Goal: Information Seeking & Learning: Learn about a topic

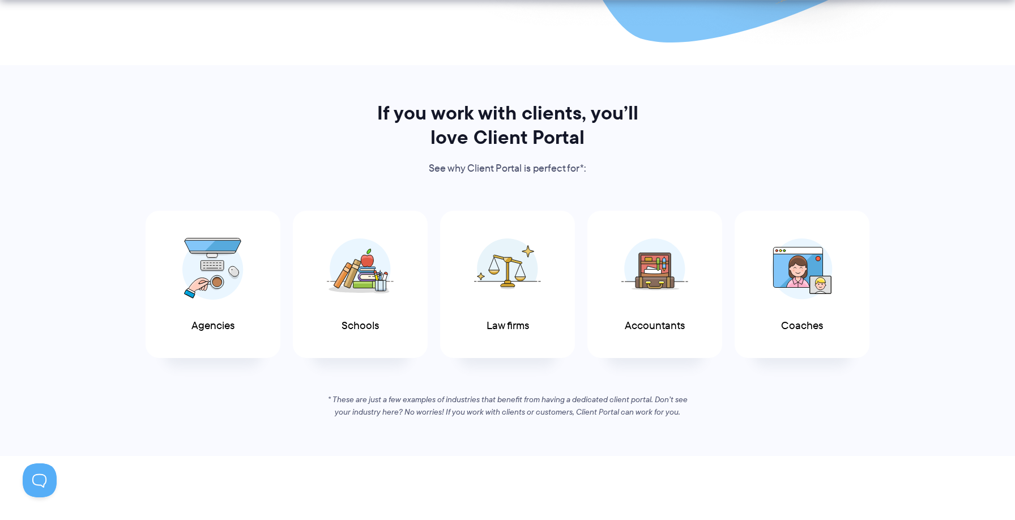
scroll to position [534, 0]
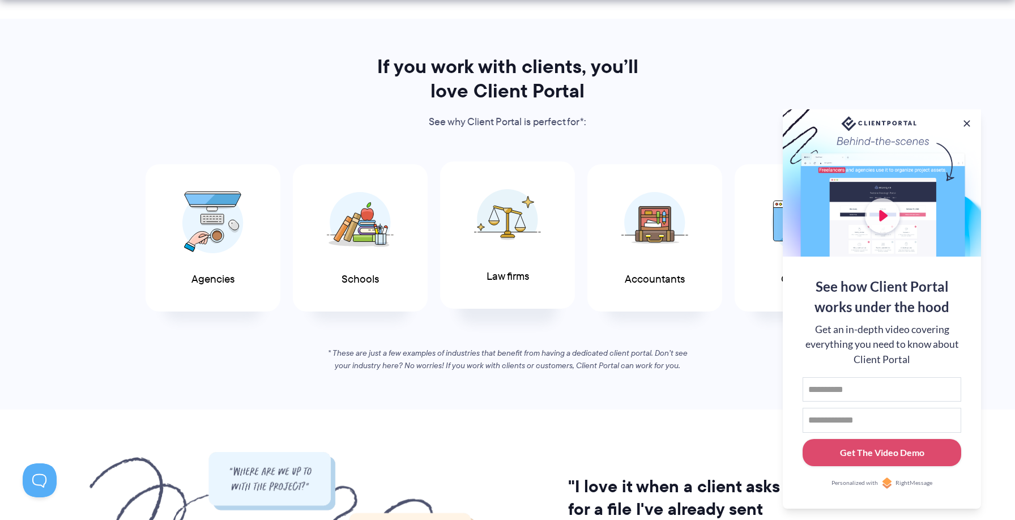
click at [491, 250] on span at bounding box center [508, 219] width 68 height 79
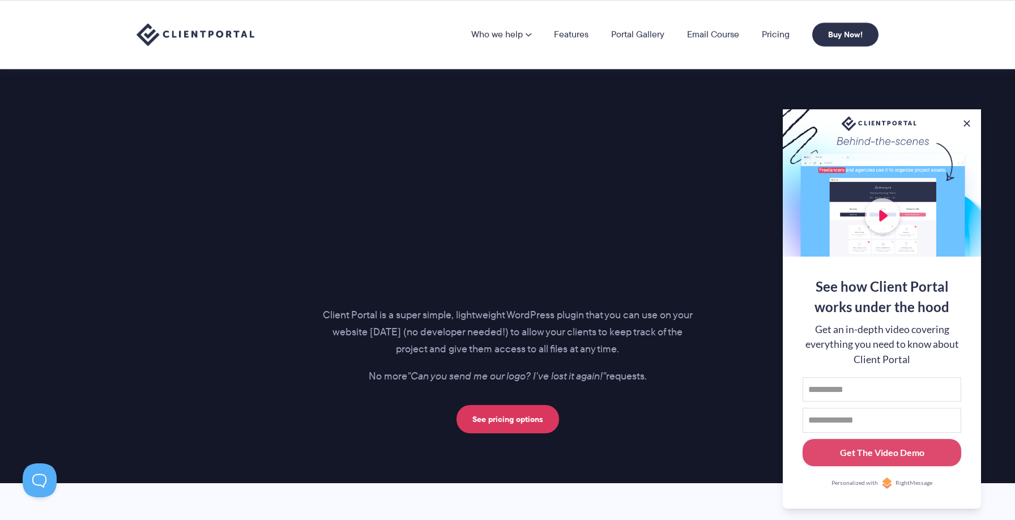
scroll to position [1402, 0]
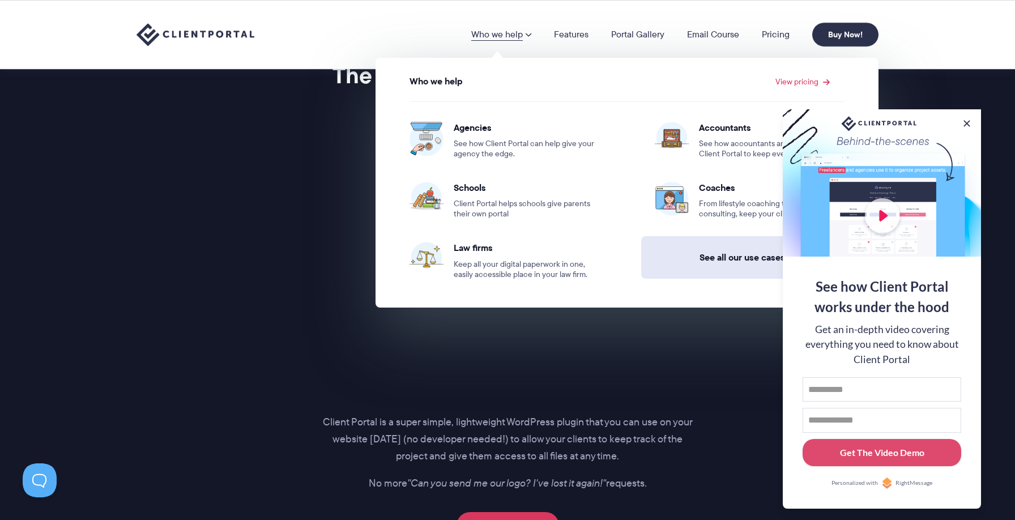
click at [741, 257] on link "See all our use cases →" at bounding box center [749, 257] width 217 height 42
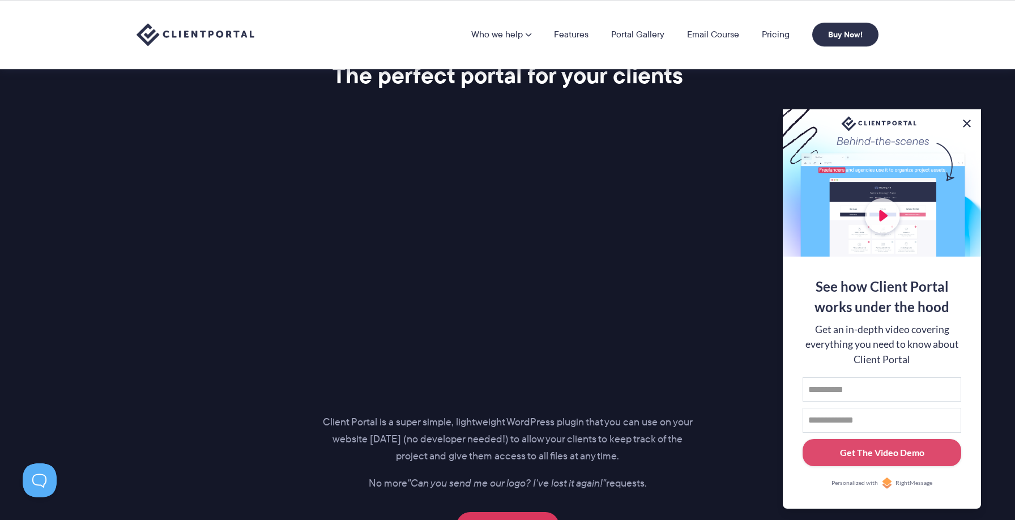
click at [965, 117] on button at bounding box center [967, 124] width 14 height 14
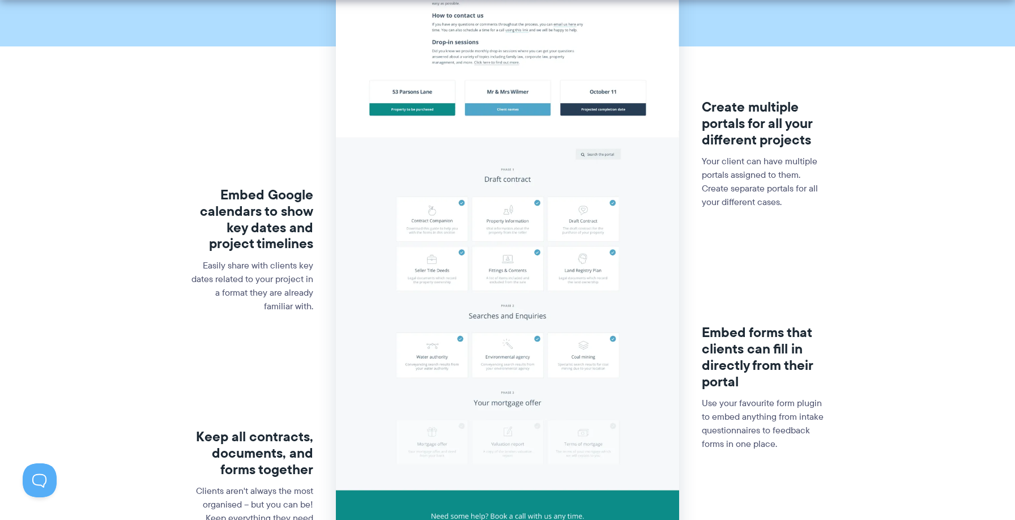
scroll to position [406, 0]
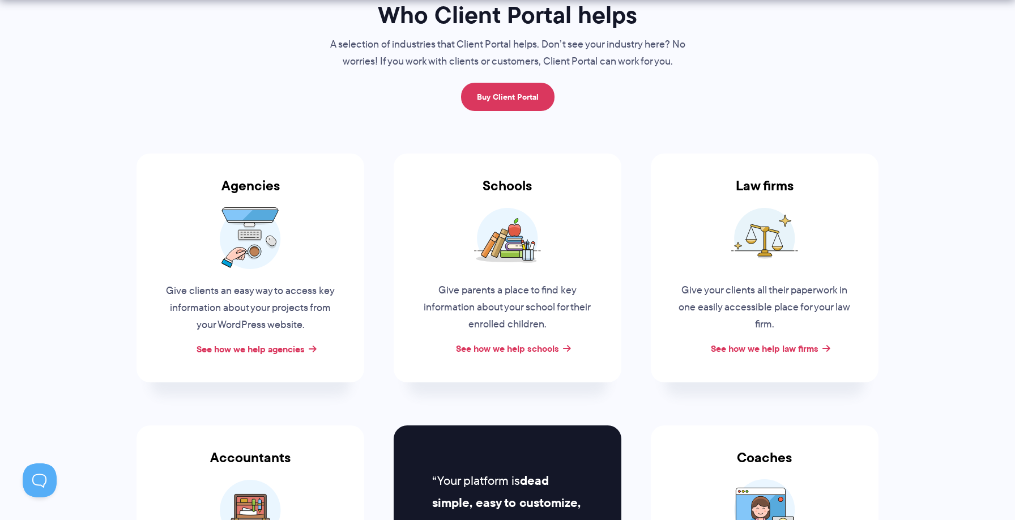
scroll to position [124, 0]
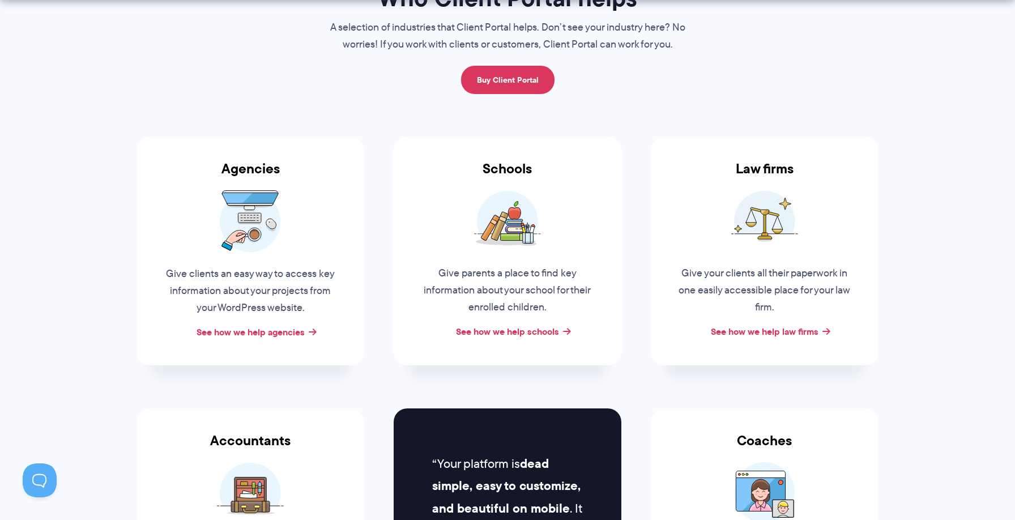
click at [527, 245] on img at bounding box center [507, 221] width 67 height 62
click at [513, 325] on link "See how we help schools" at bounding box center [507, 332] width 103 height 14
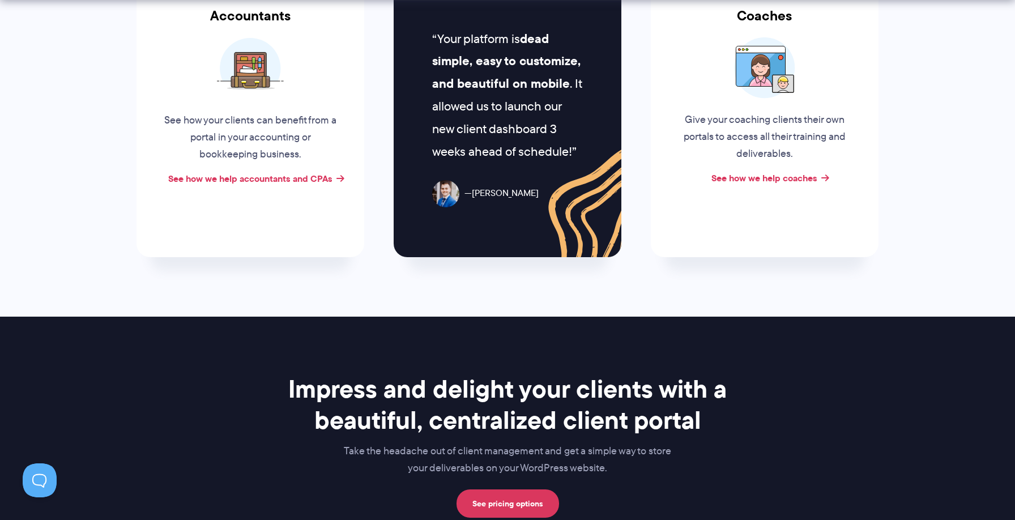
scroll to position [651, 0]
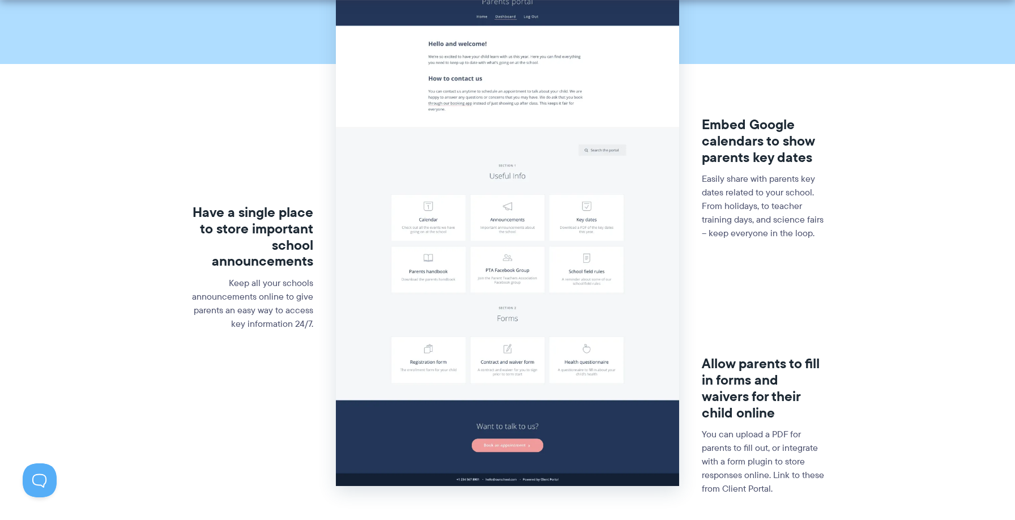
scroll to position [323, 0]
